Goal: Task Accomplishment & Management: Manage account settings

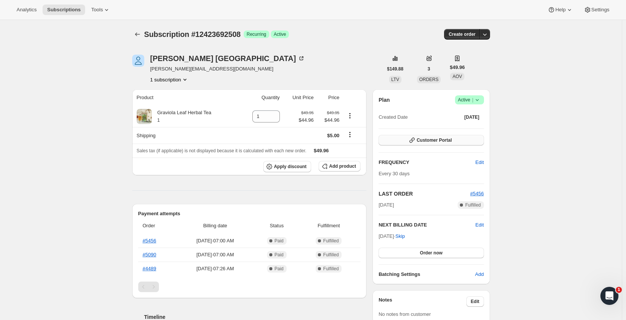
click at [466, 141] on button "Customer Portal" at bounding box center [430, 140] width 105 height 11
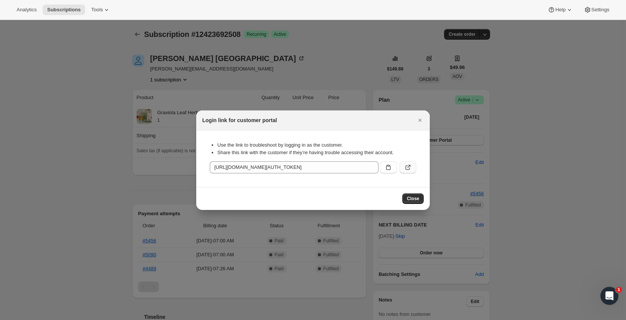
click at [408, 168] on icon ":rc0:" at bounding box center [408, 167] width 8 height 8
click at [420, 119] on icon "Close" at bounding box center [420, 120] width 8 height 8
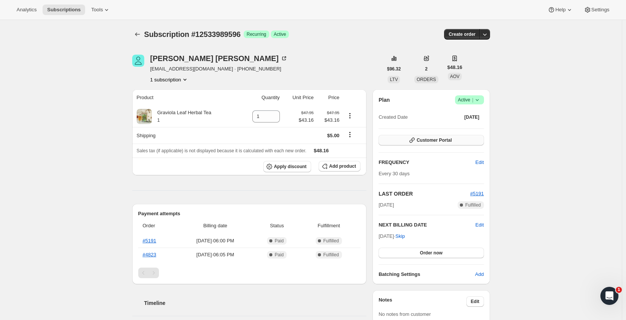
click at [438, 141] on span "Customer Portal" at bounding box center [433, 140] width 35 height 6
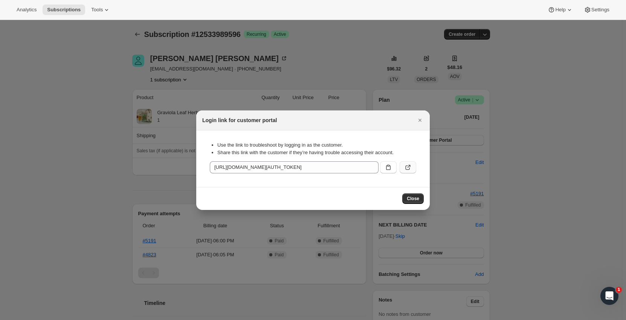
click at [408, 166] on icon ":rc0:" at bounding box center [408, 167] width 8 height 8
